Goal: Task Accomplishment & Management: Manage account settings

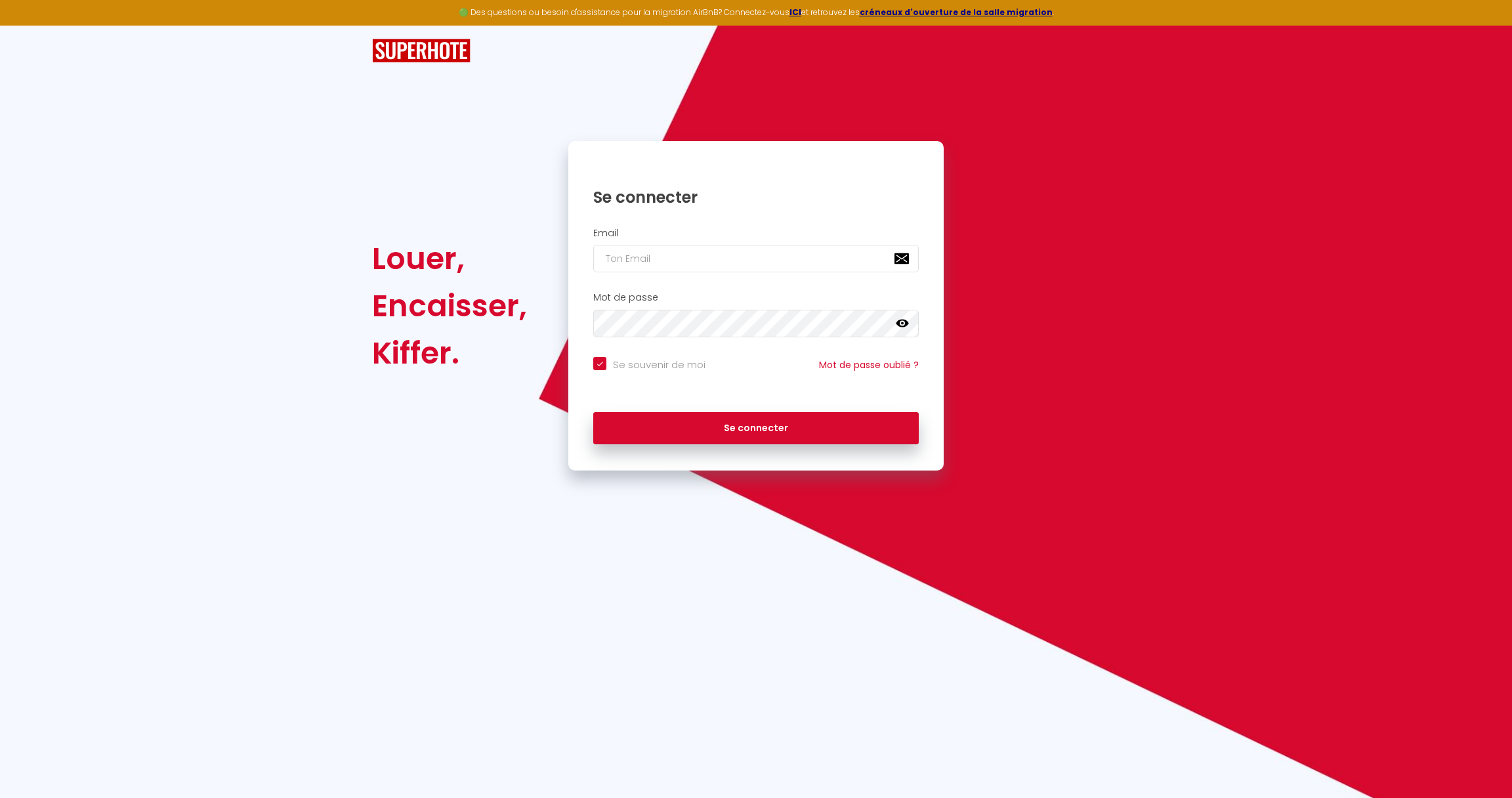
click at [703, 202] on h1 "Se connecter" at bounding box center [756, 197] width 325 height 20
click at [891, 254] on input "email" at bounding box center [756, 258] width 325 height 28
click at [863, 269] on input "email" at bounding box center [756, 258] width 325 height 28
click at [858, 255] on input "email" at bounding box center [756, 258] width 325 height 28
click at [866, 231] on h2 "Email" at bounding box center [756, 233] width 325 height 11
